Goal: Task Accomplishment & Management: Use online tool/utility

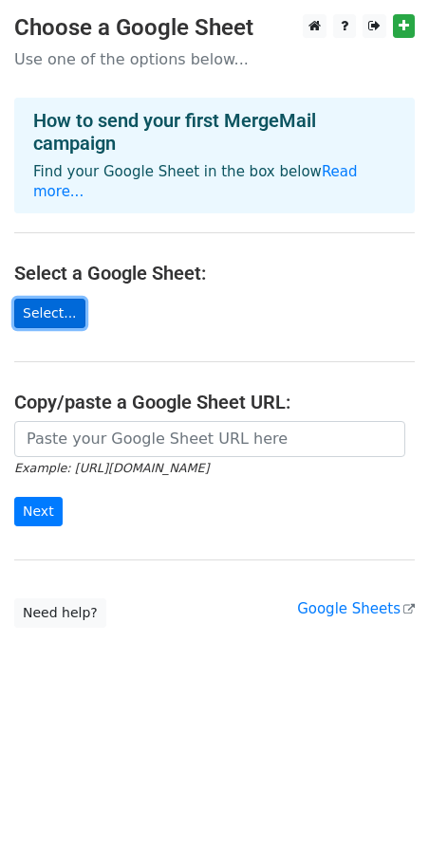
click at [58, 299] on link "Select..." at bounding box center [49, 313] width 71 height 29
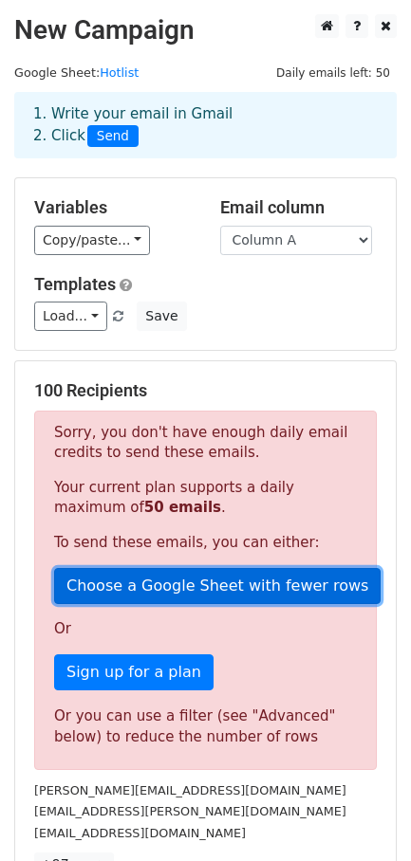
click at [219, 593] on link "Choose a Google Sheet with fewer rows" at bounding box center [217, 586] width 326 height 36
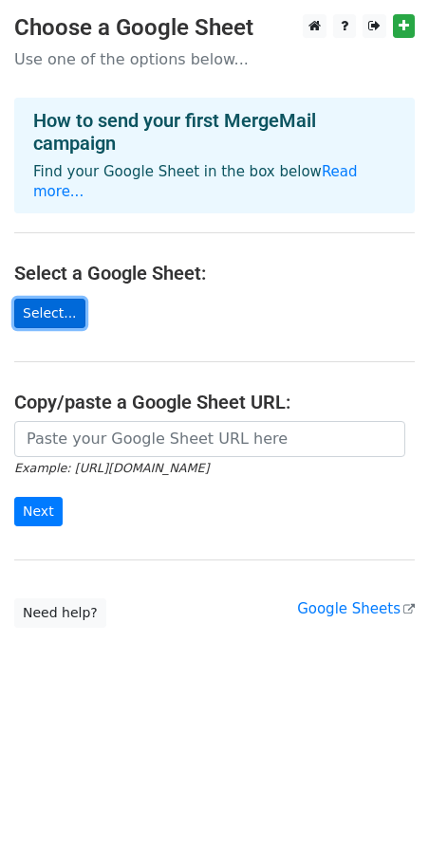
click at [50, 299] on link "Select..." at bounding box center [49, 313] width 71 height 29
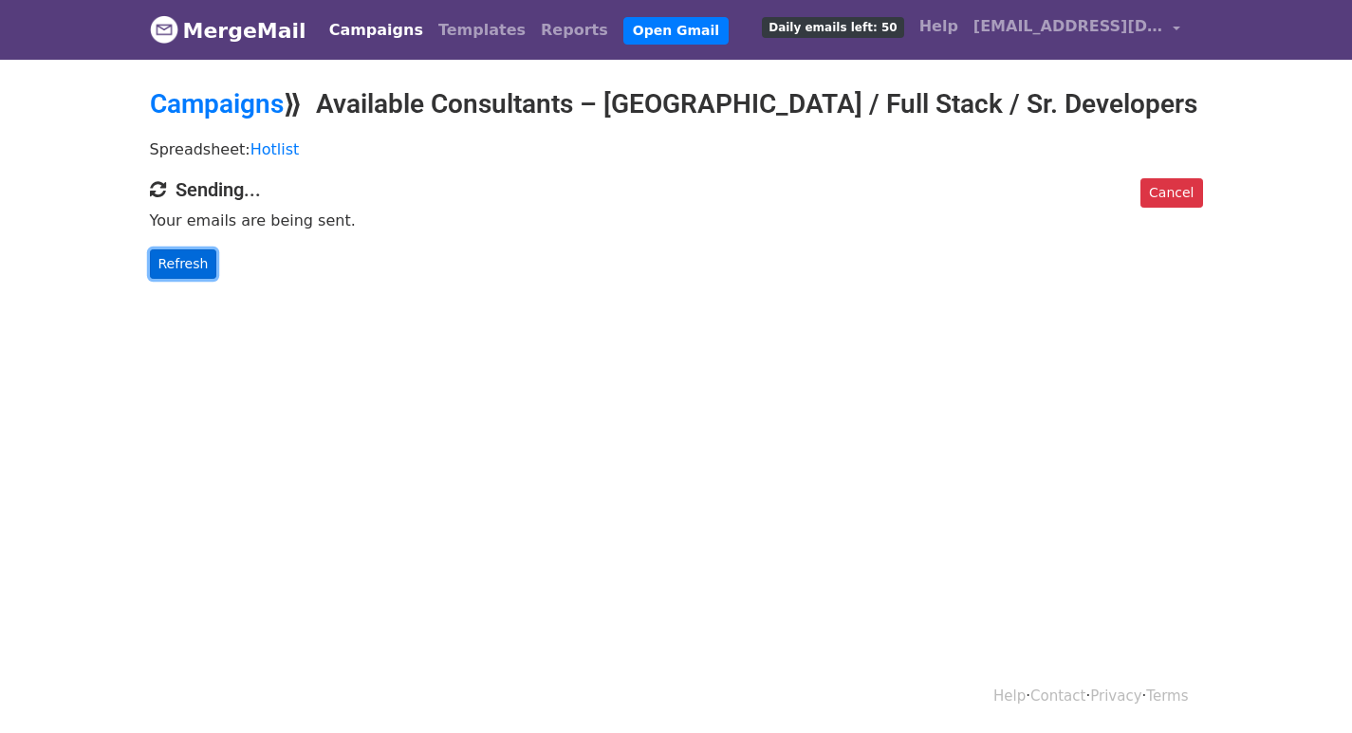
click at [175, 254] on link "Refresh" at bounding box center [183, 263] width 67 height 29
click at [194, 260] on link "Refresh" at bounding box center [183, 263] width 67 height 29
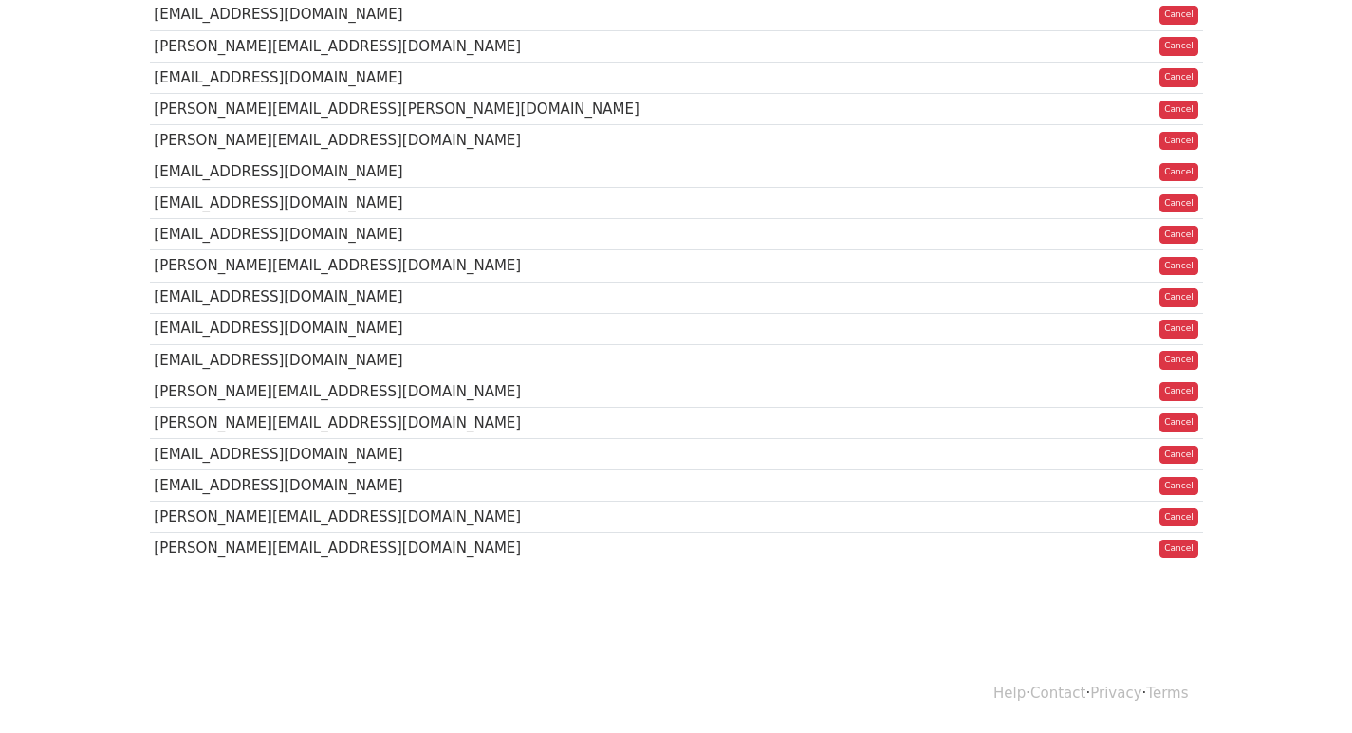
scroll to position [1340, 0]
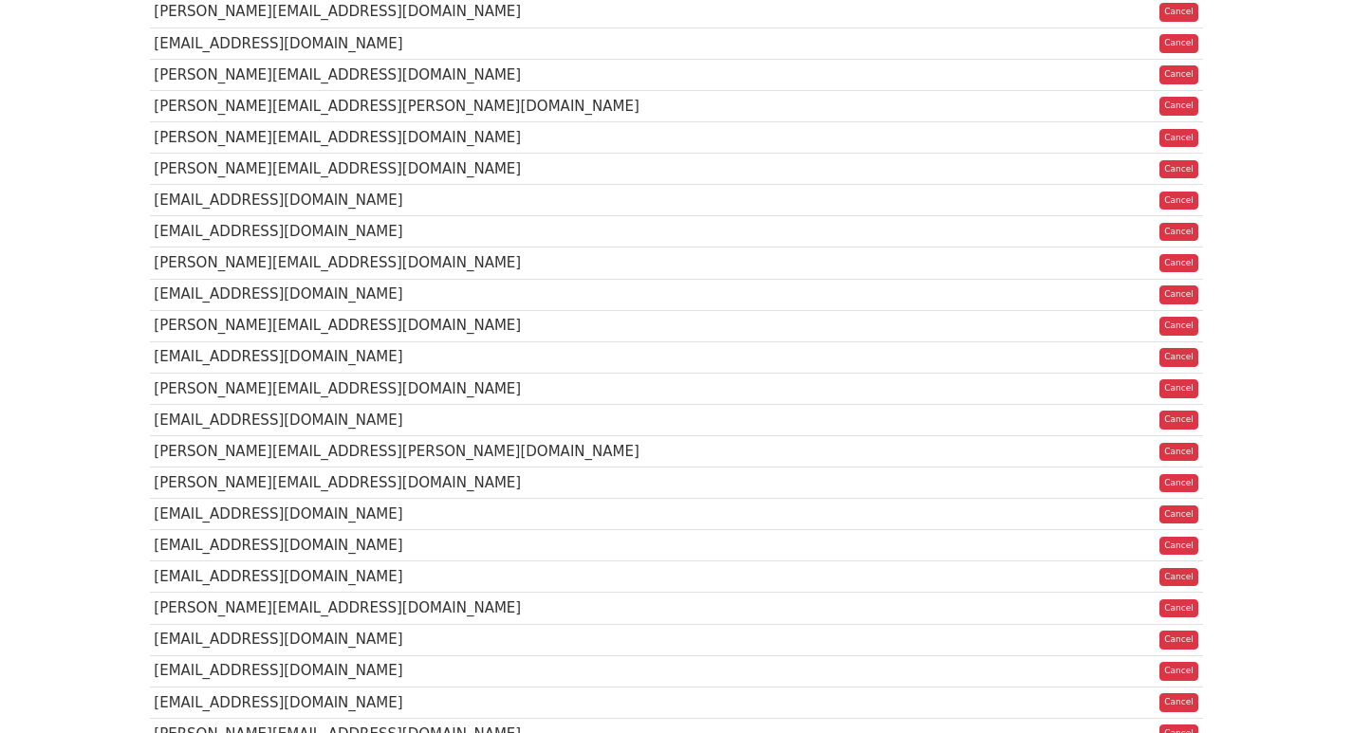
scroll to position [1138, 0]
